Goal: Information Seeking & Learning: Learn about a topic

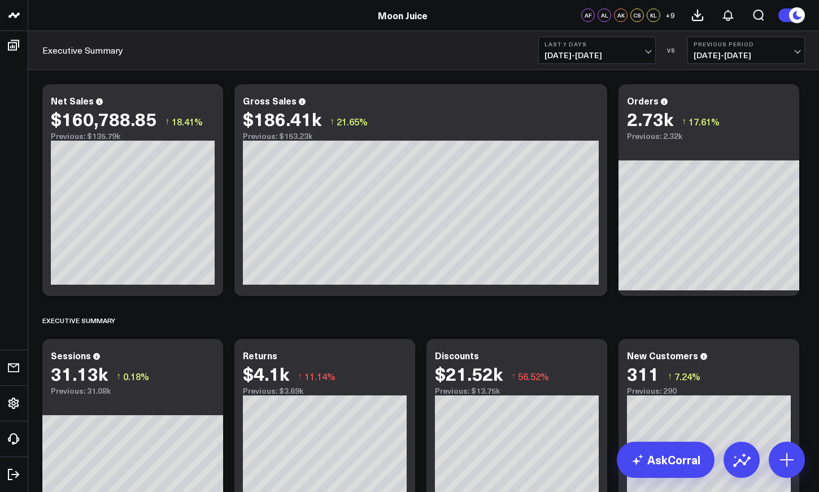
click at [640, 55] on span "[DATE] - [DATE]" at bounding box center [597, 55] width 105 height 9
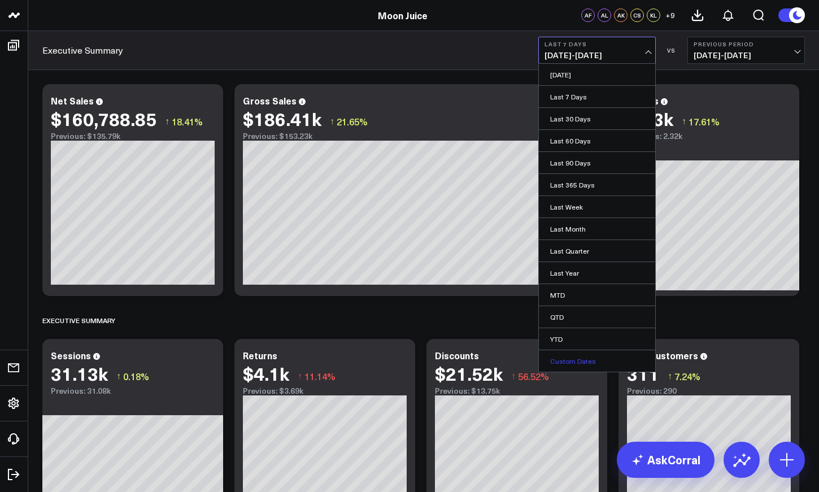
click at [584, 355] on link "Custom Dates" at bounding box center [597, 360] width 116 height 21
select select "7"
select select "2025"
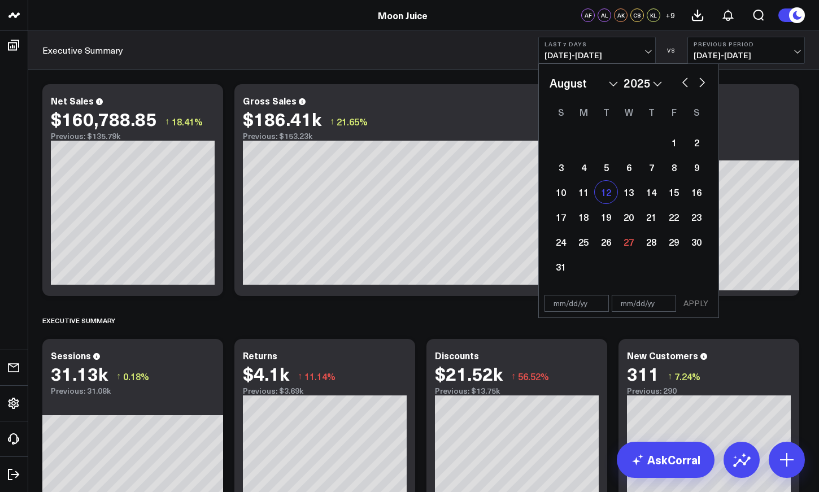
click at [610, 192] on div "12" at bounding box center [606, 192] width 23 height 23
type input "[DATE]"
select select "7"
select select "2025"
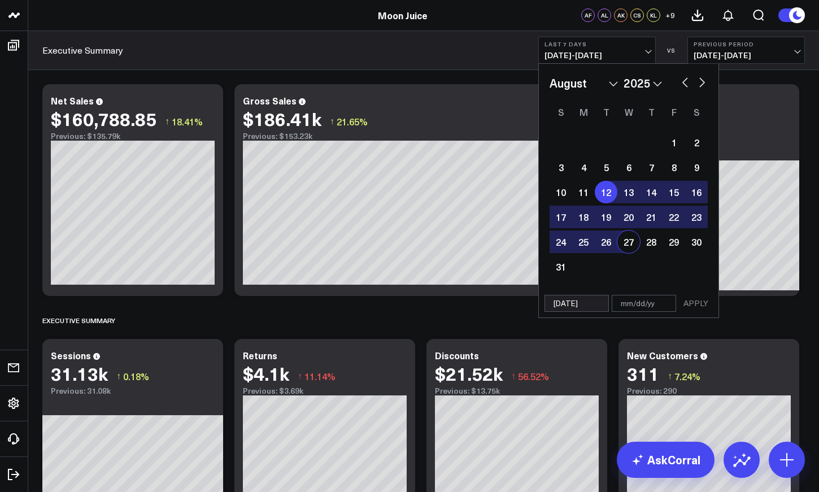
click at [623, 237] on div "27" at bounding box center [629, 242] width 23 height 23
type input "[DATE]"
select select "7"
select select "2025"
click at [695, 306] on button "APPLY" at bounding box center [696, 303] width 34 height 17
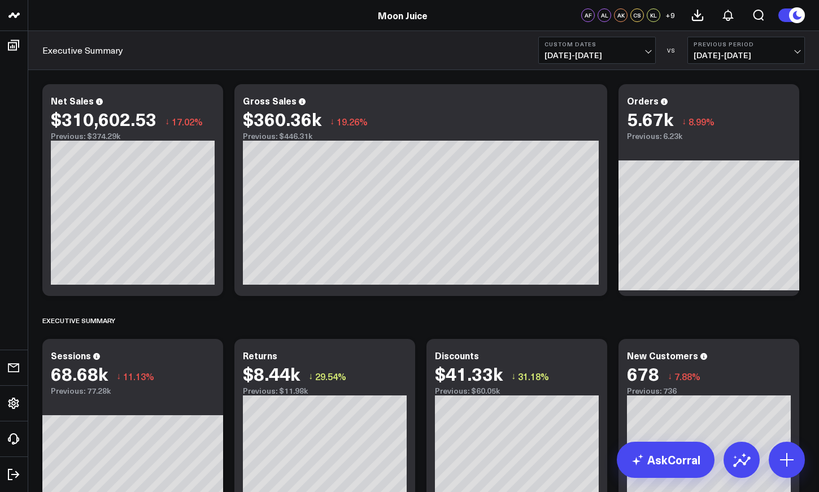
click at [296, 56] on div "Executive Summary Custom Dates [DATE] - [DATE] VS Previous Period [DATE] - [DAT…" at bounding box center [423, 50] width 791 height 39
click at [753, 12] on icon "Open search" at bounding box center [759, 15] width 14 height 14
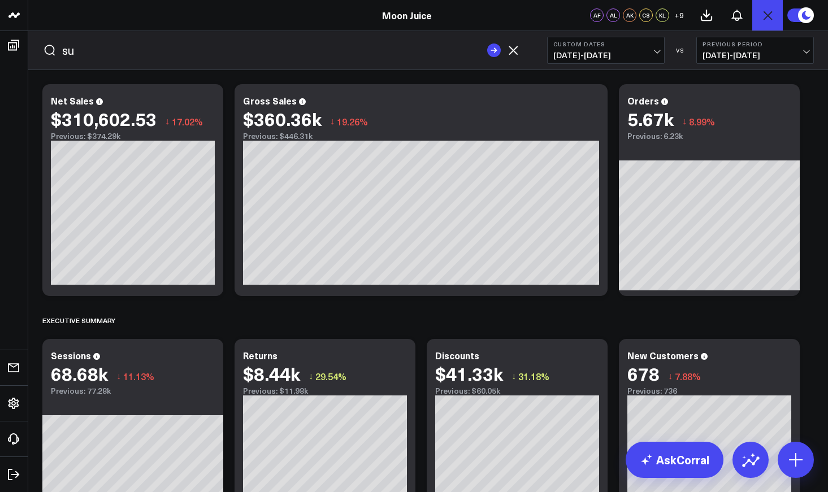
type input "s"
type input "subscriptions"
click at [487, 44] on button "submit" at bounding box center [494, 51] width 14 height 14
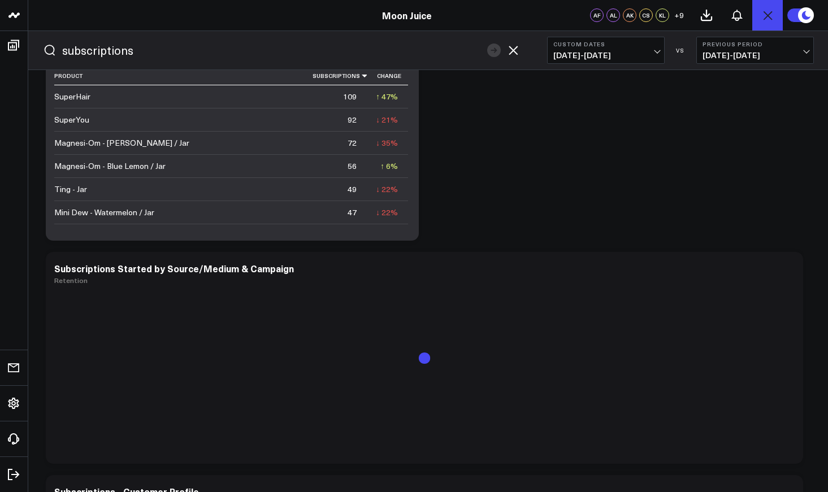
scroll to position [306, 0]
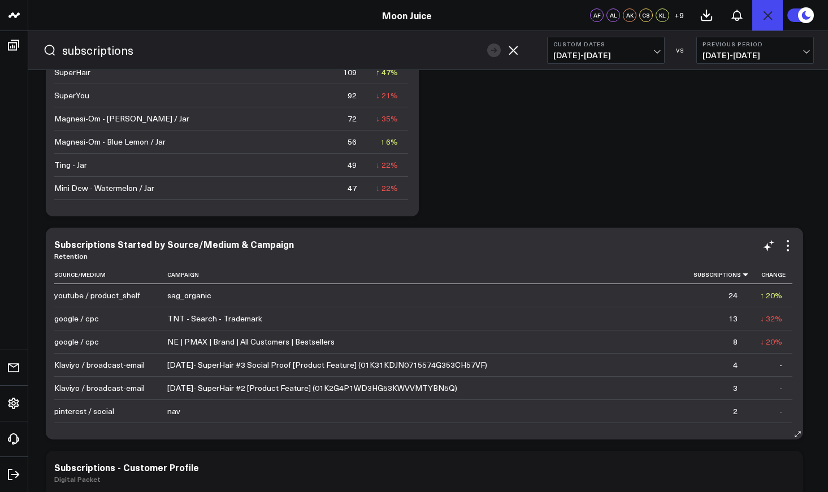
drag, startPoint x: 213, startPoint y: 293, endPoint x: 161, endPoint y: 296, distance: 52.1
click at [161, 296] on tr "youtube / product_shelf sag_organic 24 ↑ 20% Previous 20" at bounding box center [423, 295] width 738 height 23
click at [176, 295] on div "sag_organic" at bounding box center [189, 295] width 44 height 11
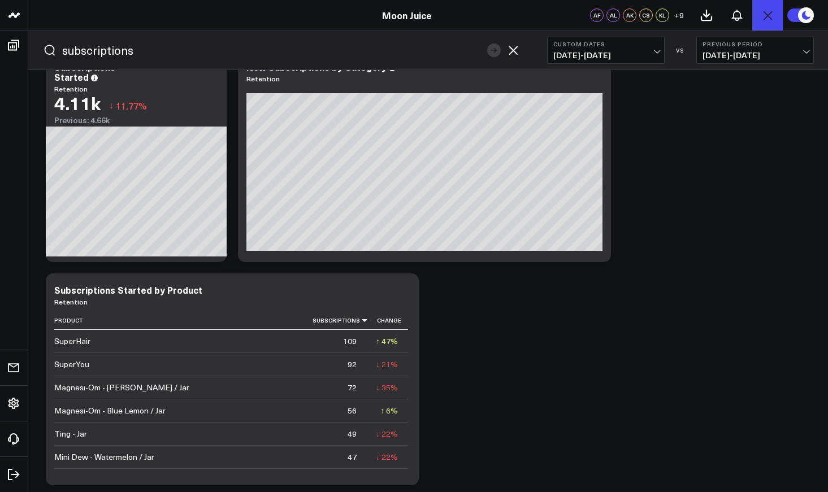
scroll to position [354, 0]
